Goal: Find specific page/section: Find specific page/section

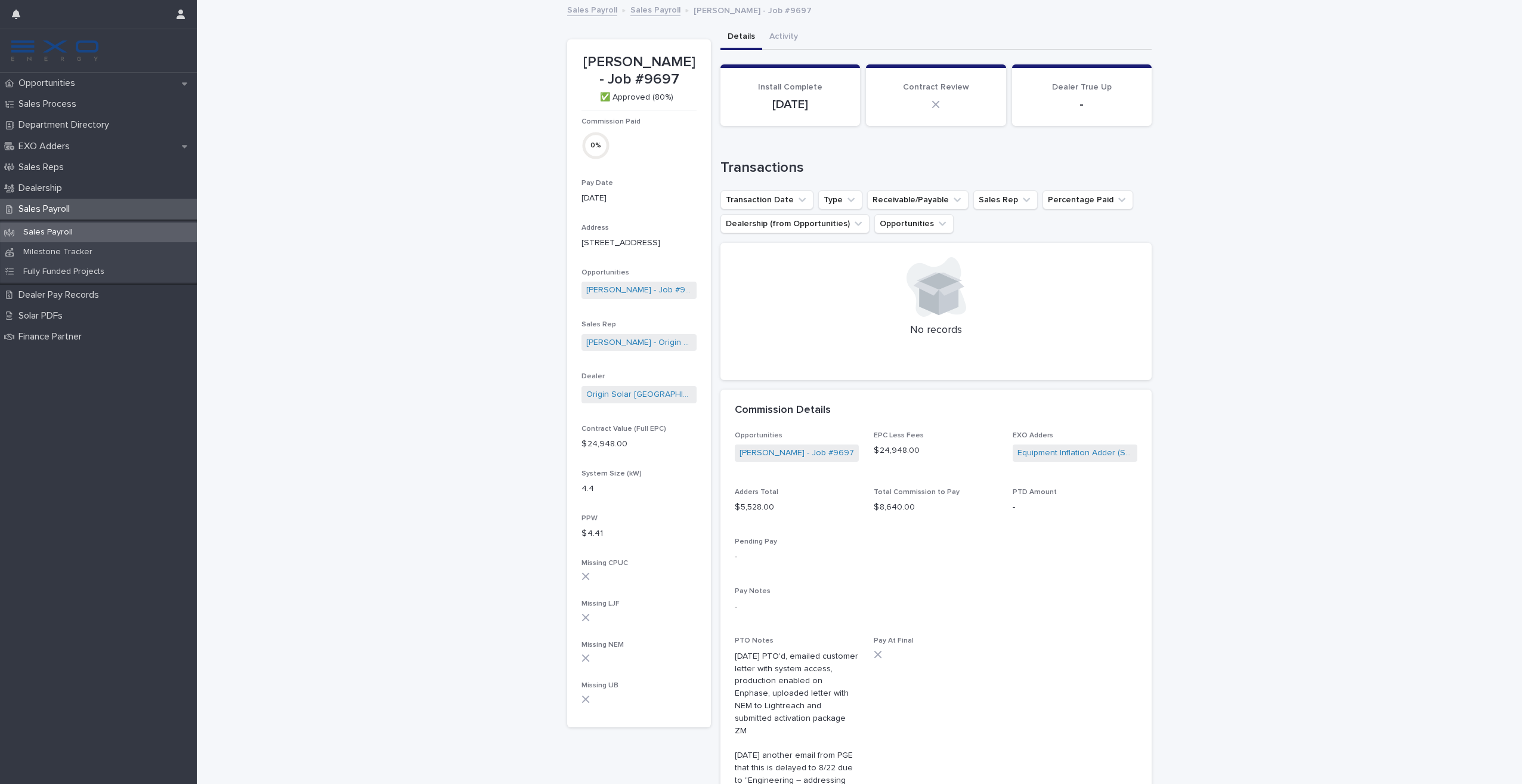
click at [69, 231] on p "Sales Payroll" at bounding box center [49, 232] width 69 height 10
